Goal: Task Accomplishment & Management: Complete application form

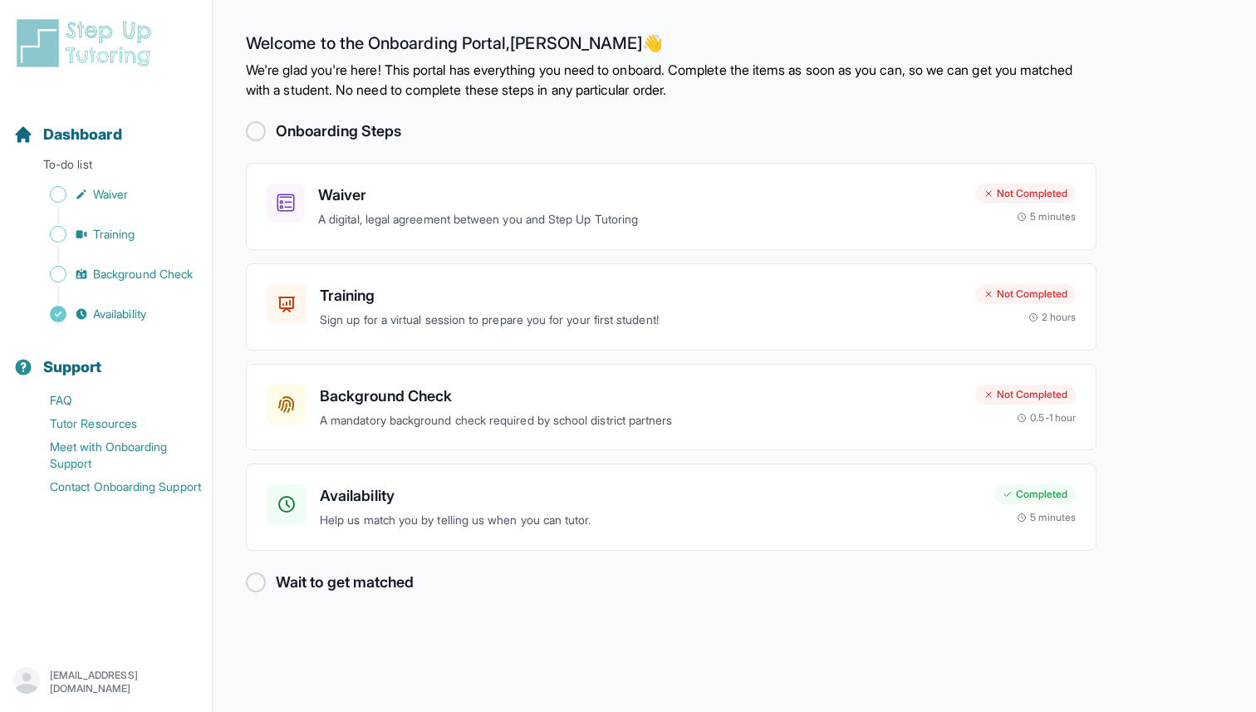
click at [256, 131] on div at bounding box center [256, 131] width 20 height 20
click at [767, 494] on h3 "Availability" at bounding box center [650, 495] width 661 height 23
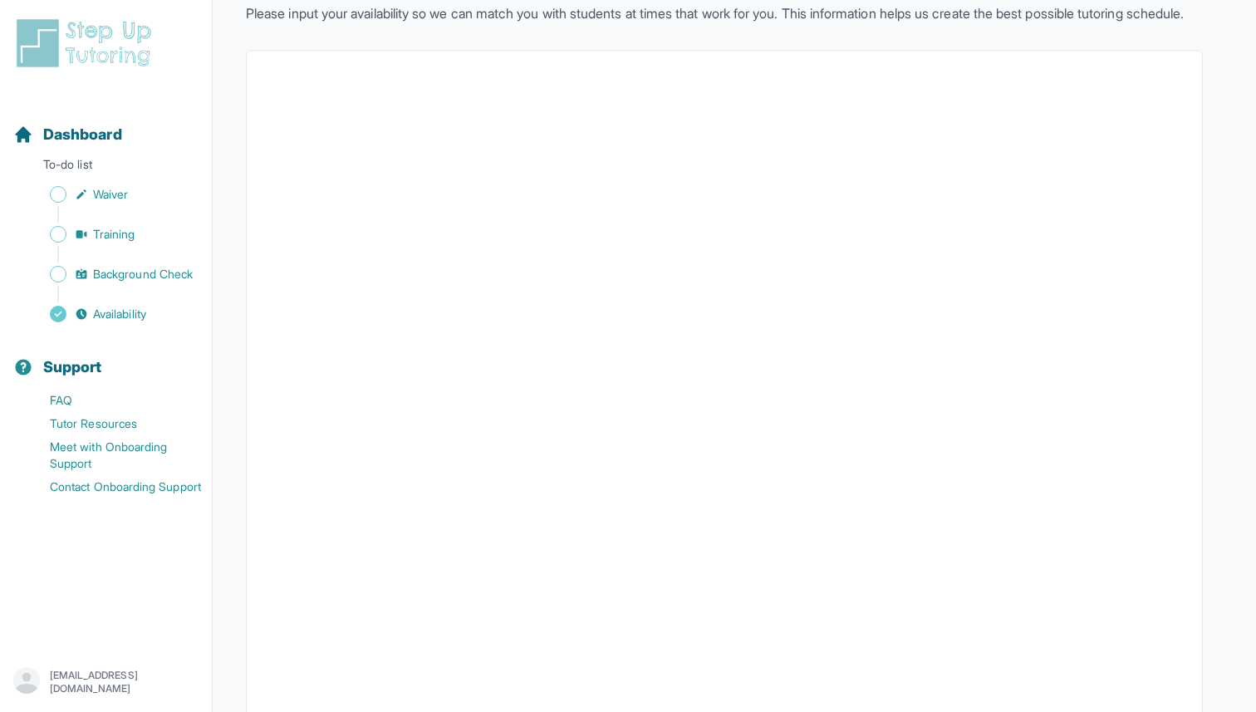
scroll to position [253, 0]
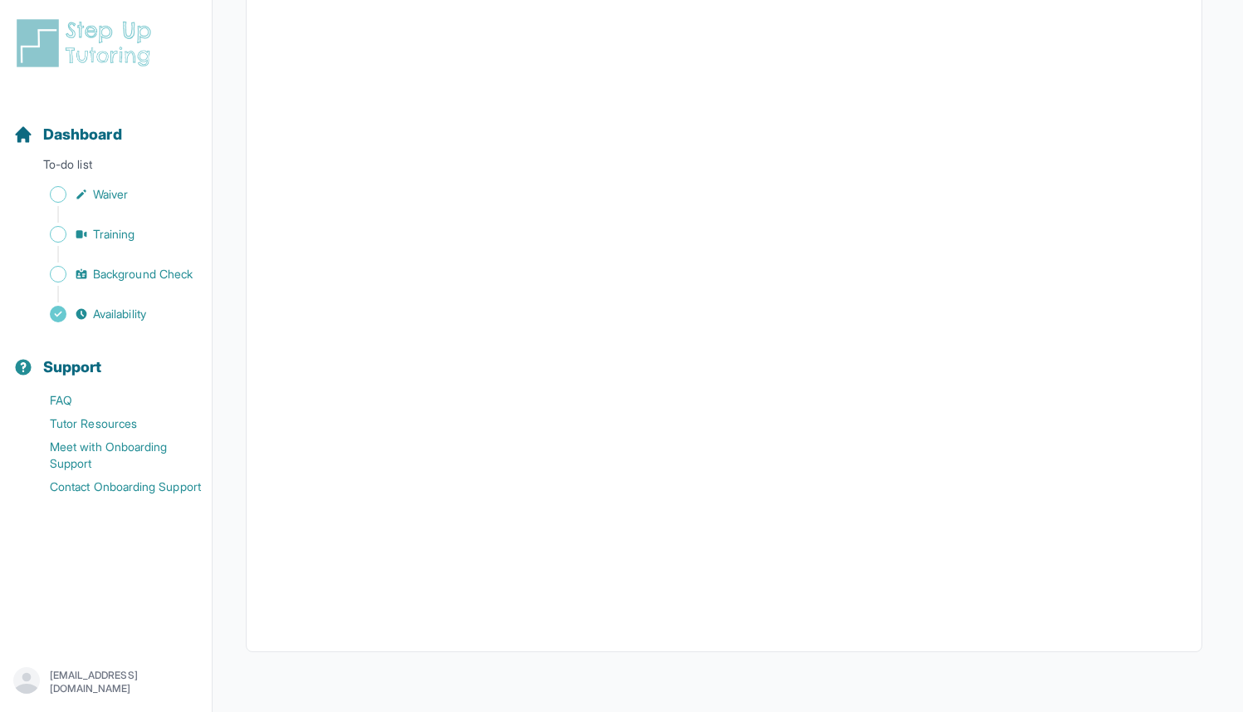
scroll to position [253, 0]
click at [140, 283] on link "Background Check" at bounding box center [112, 273] width 198 height 23
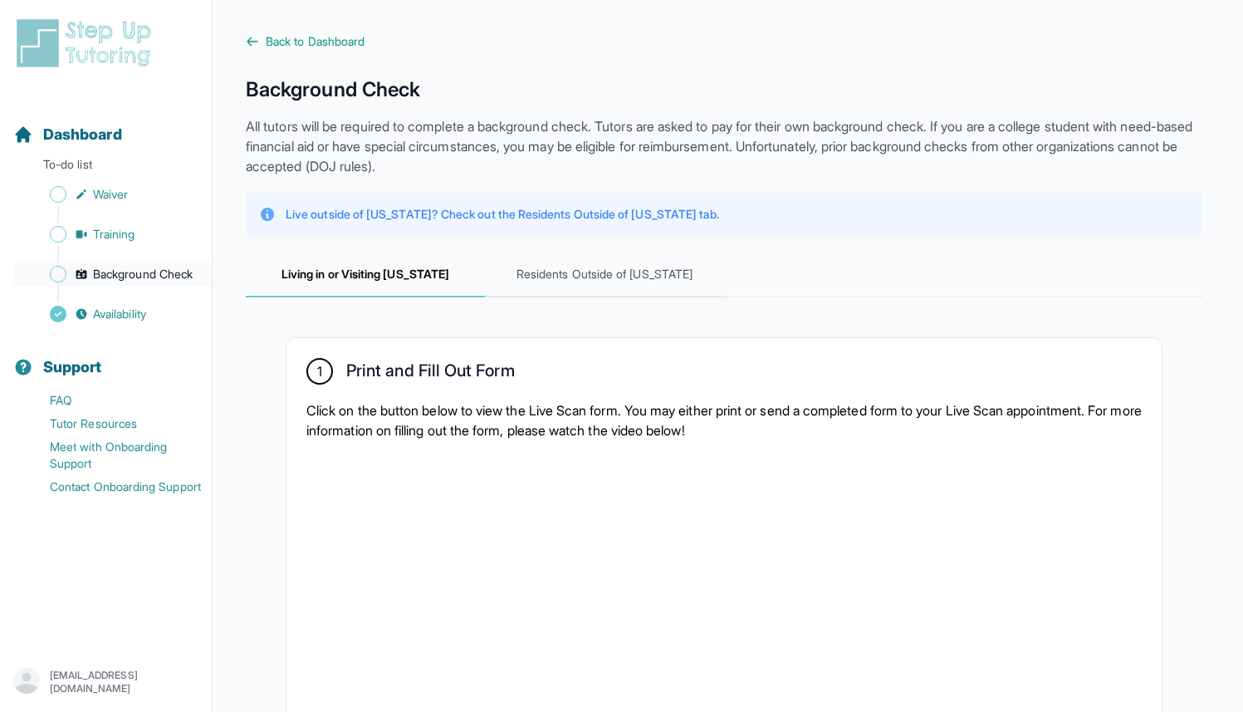
click at [120, 274] on span "Background Check" at bounding box center [143, 274] width 100 height 17
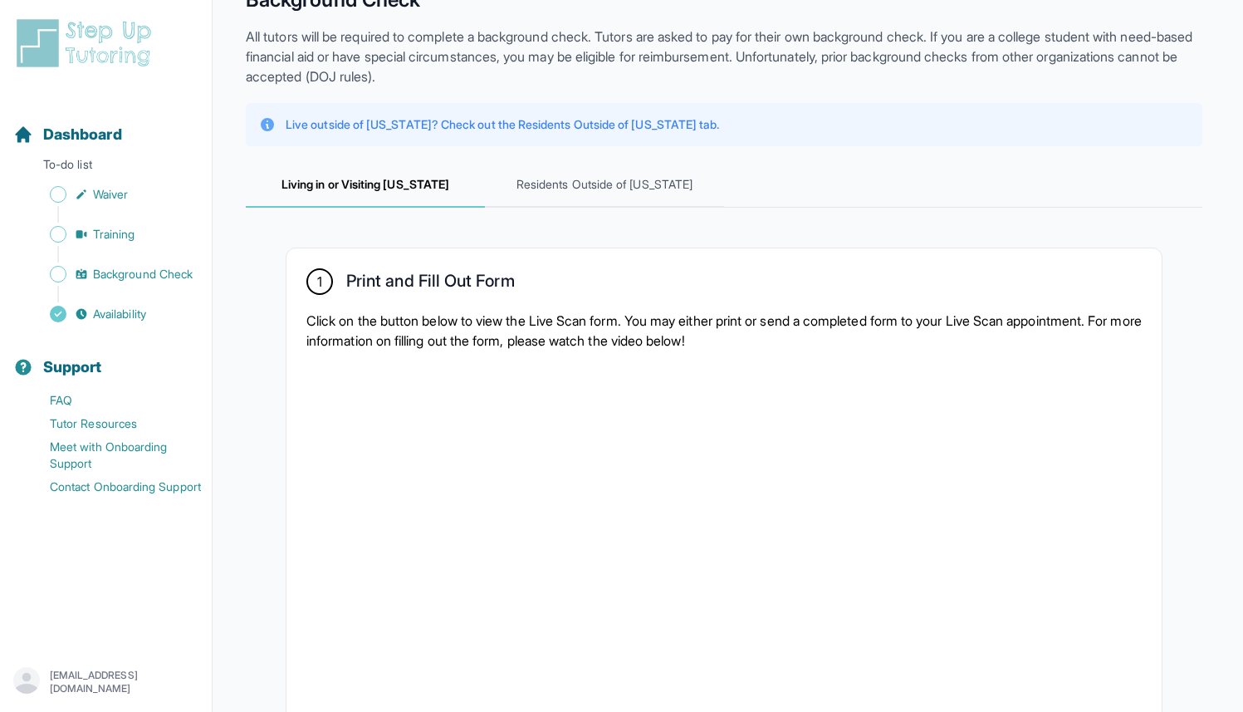
scroll to position [318, 0]
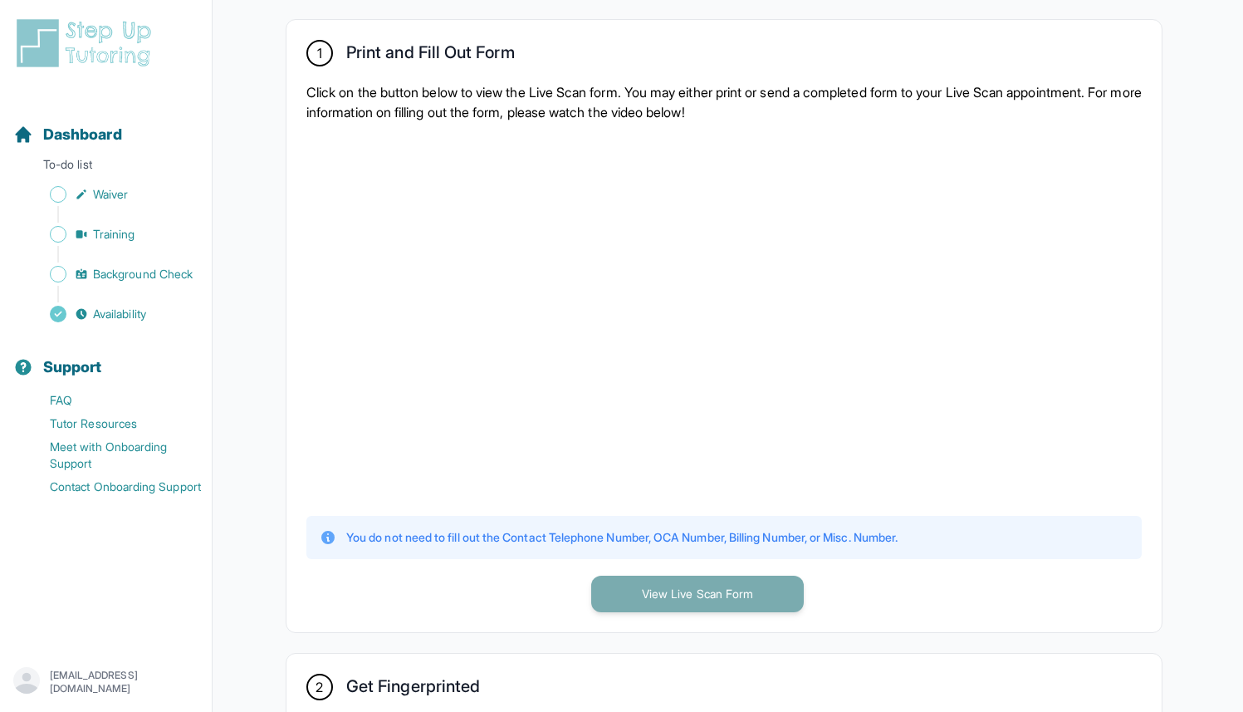
click at [728, 593] on button "View Live Scan Form" at bounding box center [697, 594] width 213 height 37
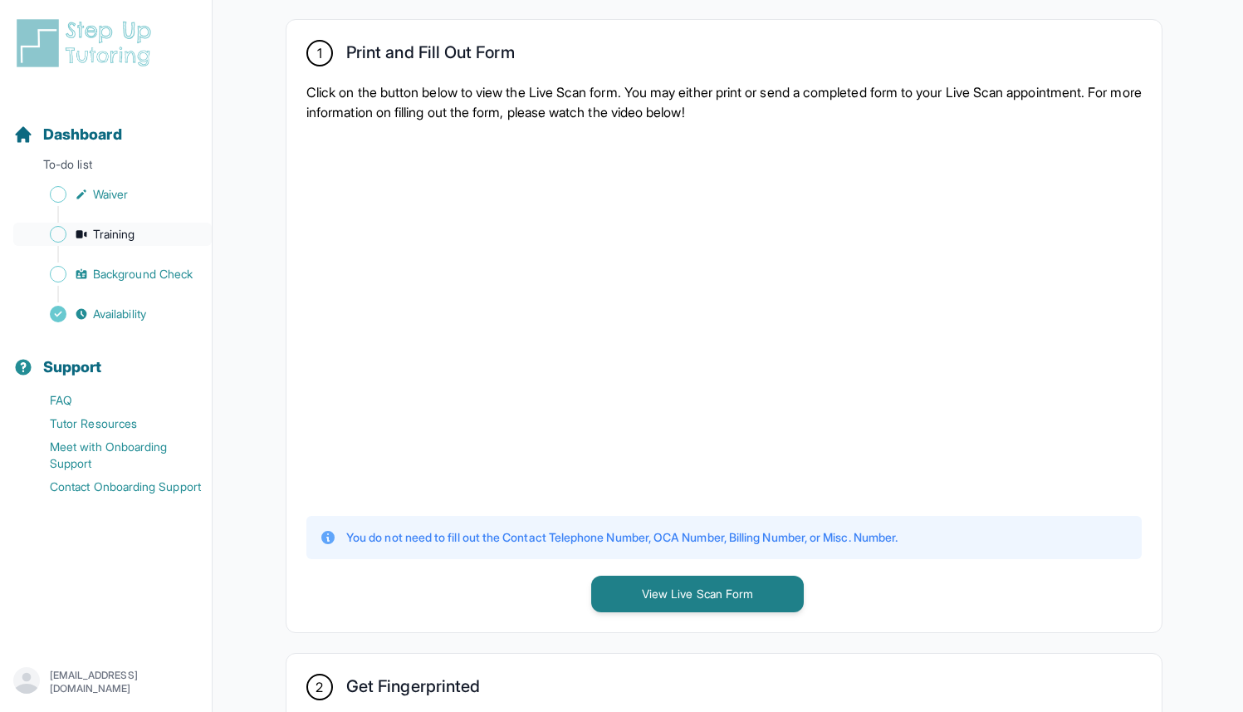
click at [110, 227] on span "Training" at bounding box center [114, 234] width 42 height 17
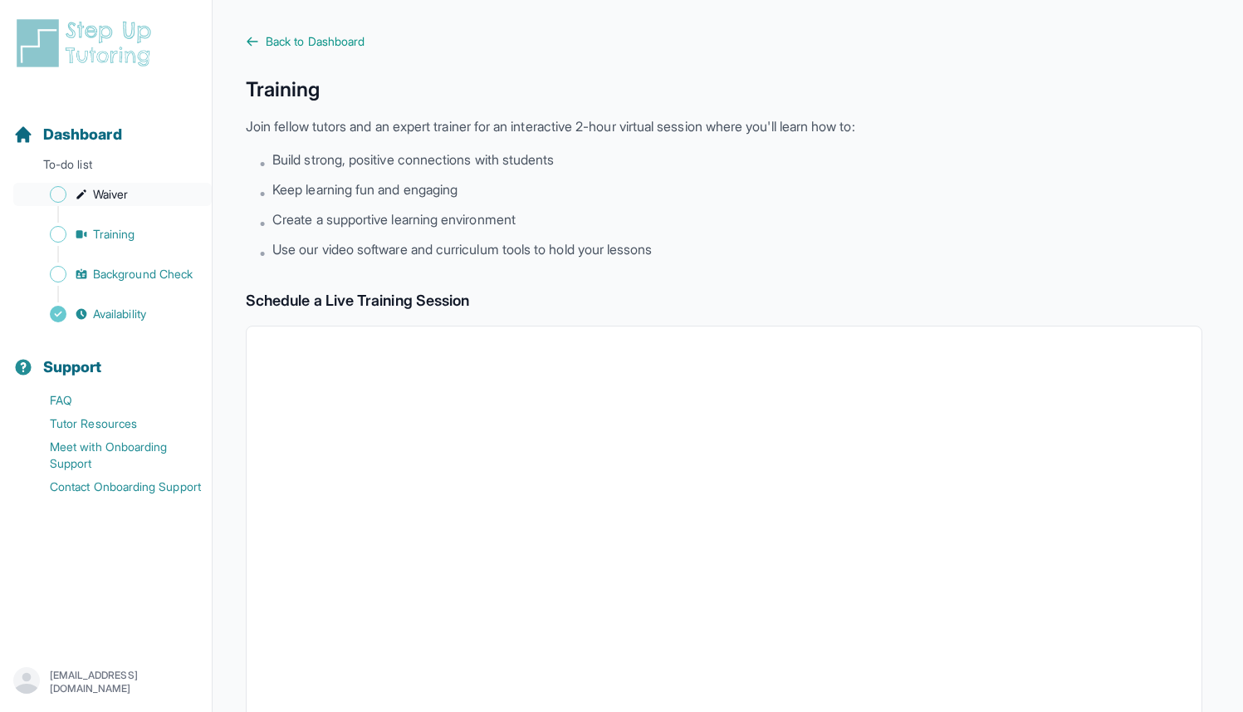
click at [117, 200] on span "Waiver" at bounding box center [110, 194] width 35 height 17
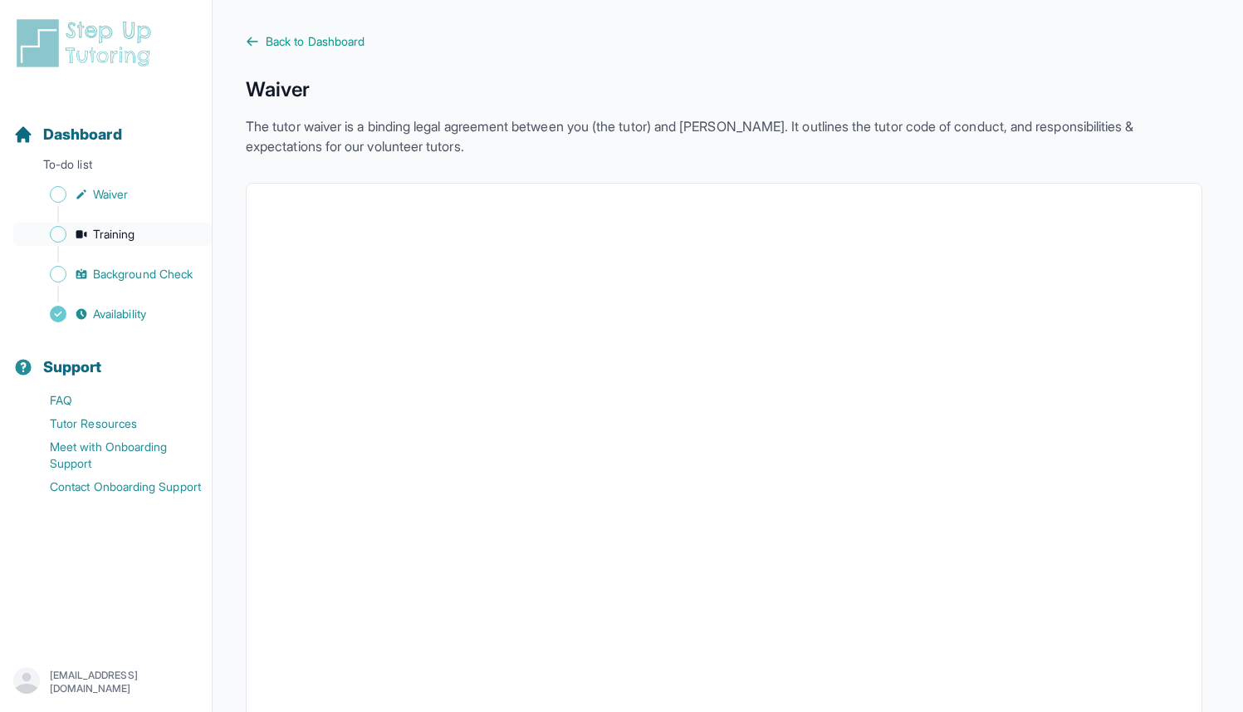
click at [80, 238] on icon "Sidebar" at bounding box center [81, 234] width 13 height 13
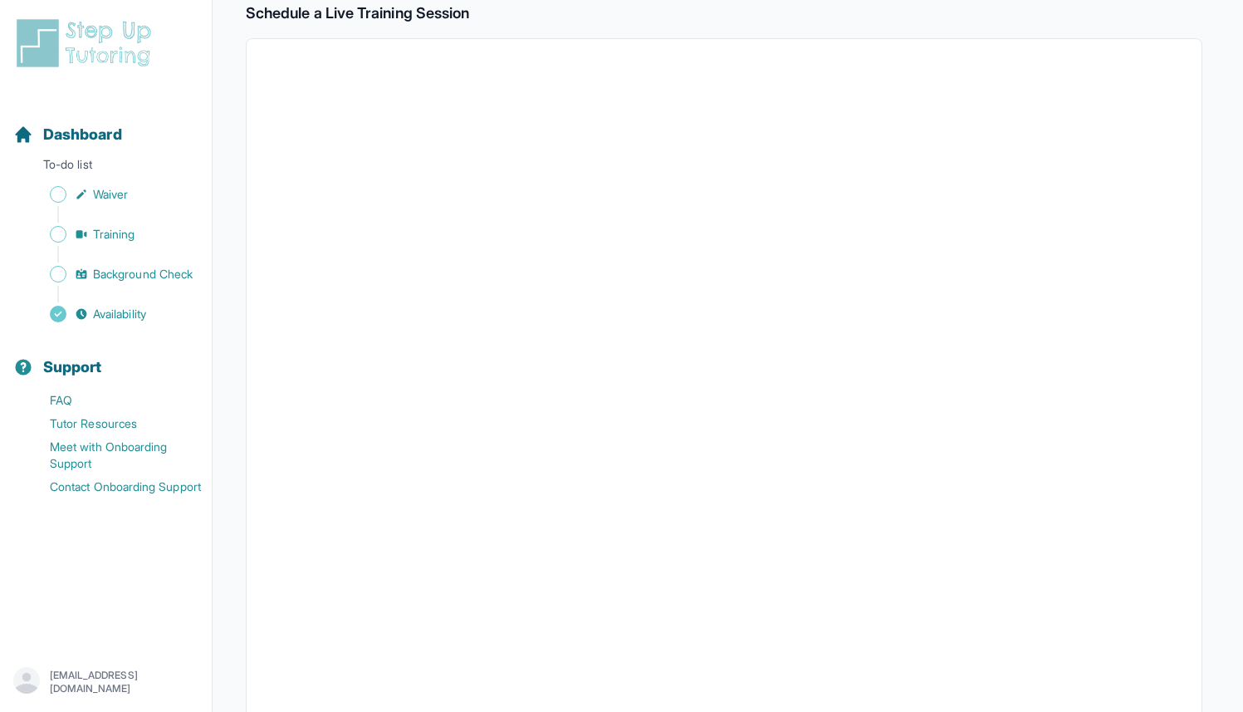
scroll to position [291, 0]
click at [121, 275] on span "Background Check" at bounding box center [143, 274] width 100 height 17
